Goal: Task Accomplishment & Management: Manage account settings

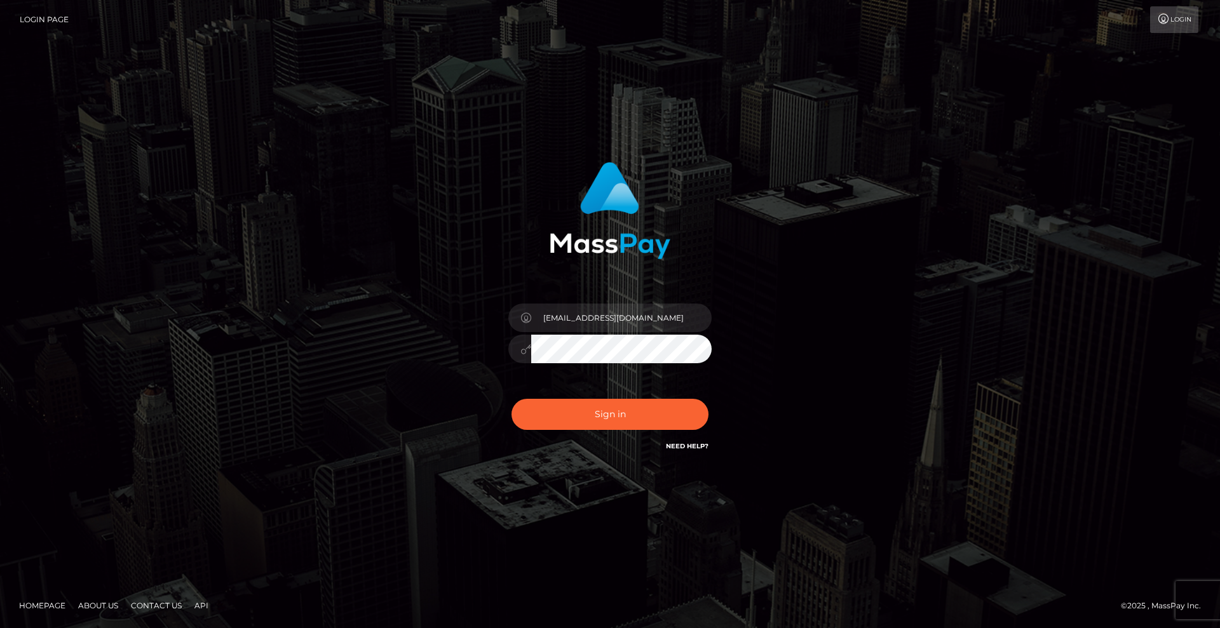
click at [645, 317] on input "christian.e@xcite.ltd" at bounding box center [621, 318] width 180 height 29
click at [637, 328] on input "christian.e@xcite.ltd" at bounding box center [621, 318] width 180 height 29
click at [655, 309] on input "christian.e@xcite.ltd" at bounding box center [621, 318] width 180 height 29
type input "Christian.xcite"
click at [647, 409] on button "Sign in" at bounding box center [609, 414] width 197 height 31
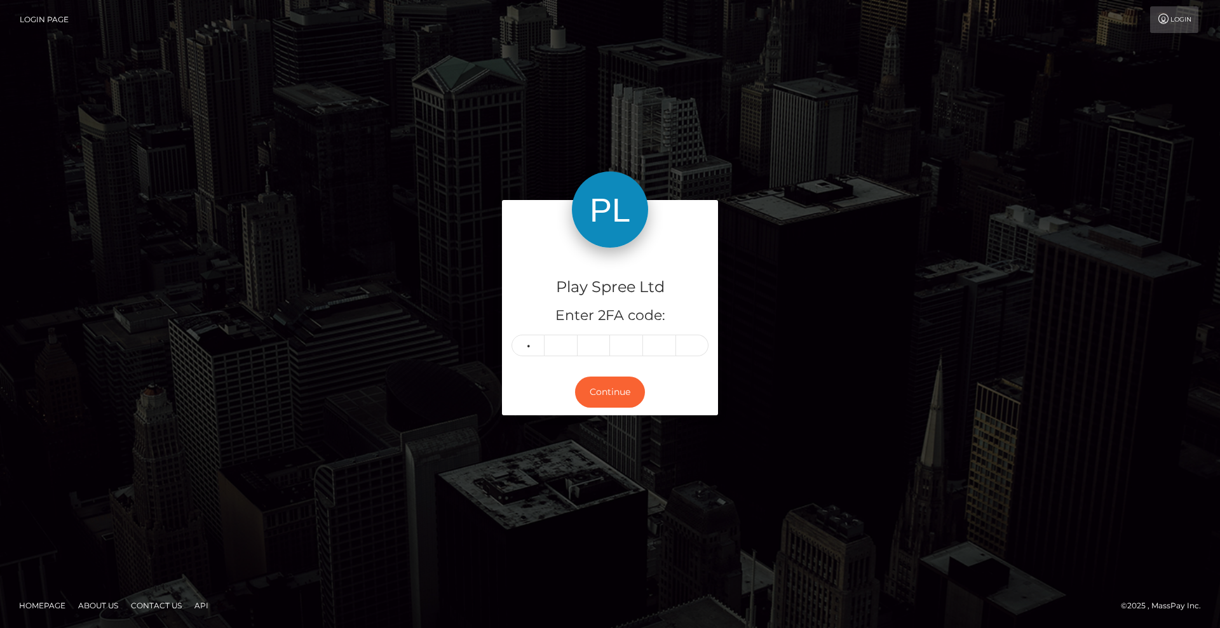
type input "7"
type input "2"
type input "7"
type input "4"
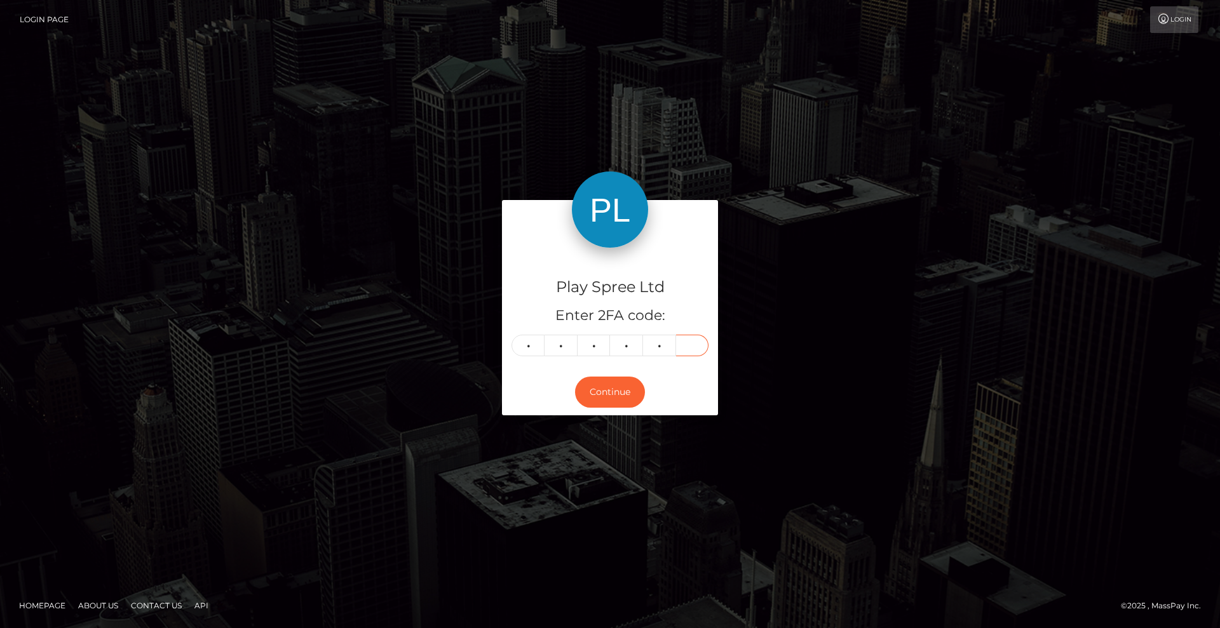
type input "8"
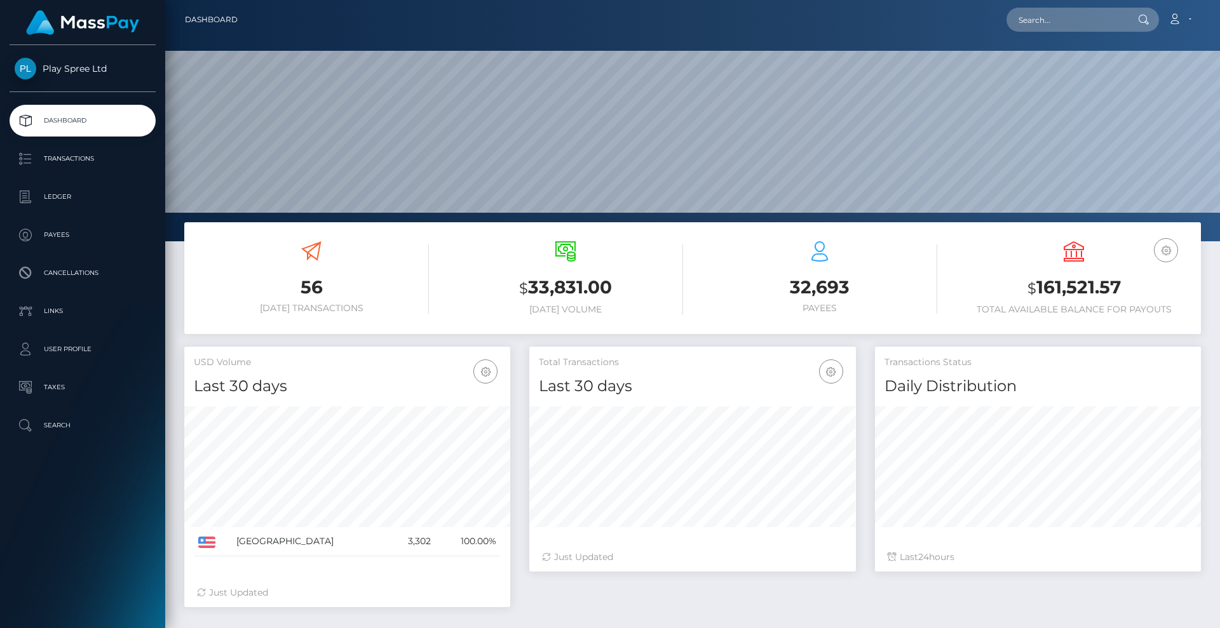
scroll to position [226, 327]
drag, startPoint x: 1038, startPoint y: 291, endPoint x: 1125, endPoint y: 284, distance: 87.3
click at [1125, 284] on h3 "$ 161,521.57" at bounding box center [1073, 288] width 235 height 26
copy h3 "161,521.57"
